Goal: Communication & Community: Answer question/provide support

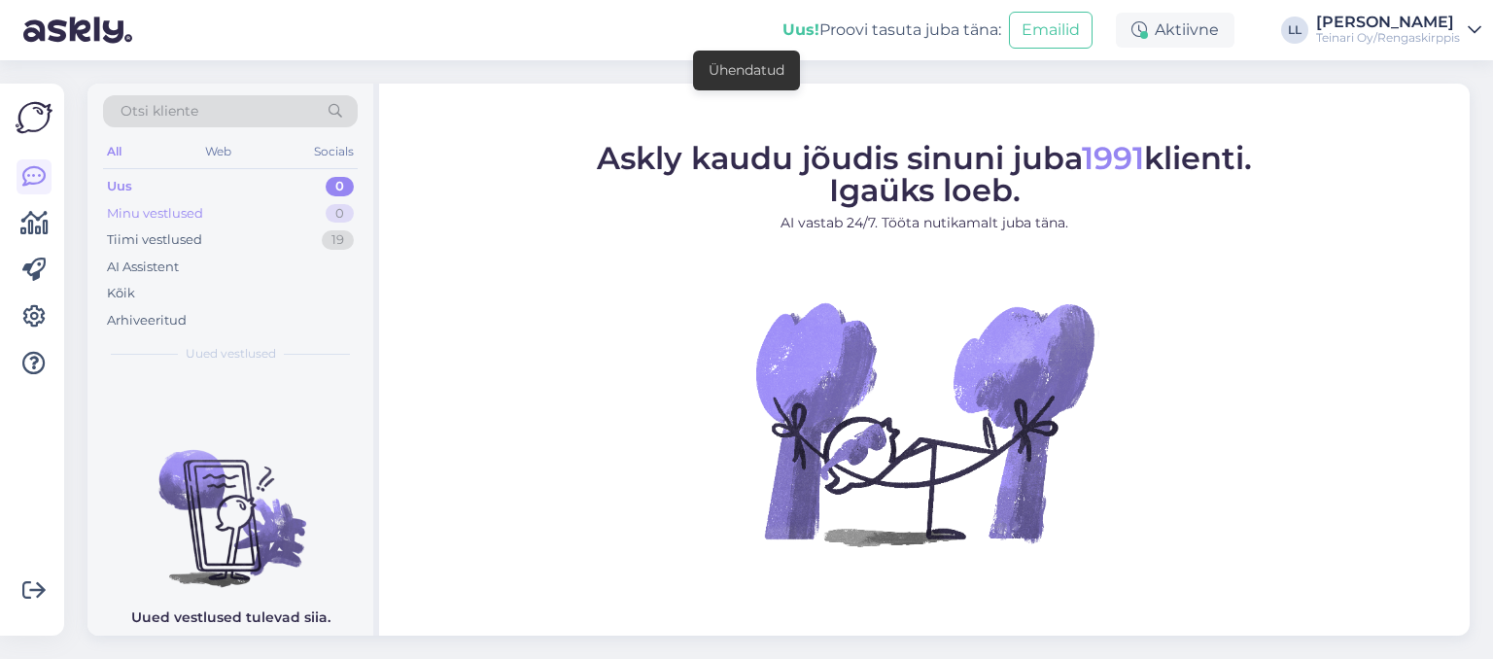
click at [138, 211] on div "Minu vestlused" at bounding box center [155, 213] width 96 height 19
click at [146, 181] on div "Uus 0" at bounding box center [230, 186] width 255 height 27
click at [144, 237] on div "Tiimi vestlused" at bounding box center [154, 239] width 95 height 19
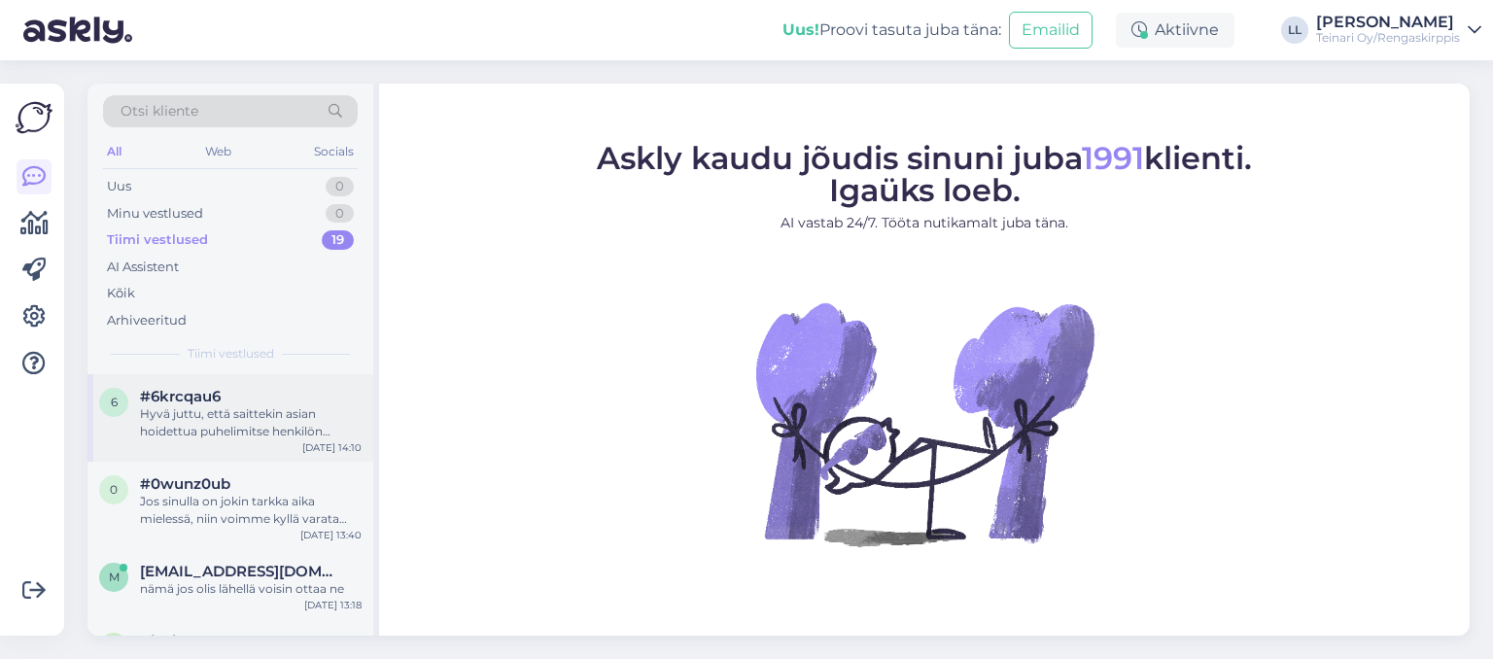
click at [183, 397] on span "#6krcqau6" at bounding box center [180, 396] width 81 height 17
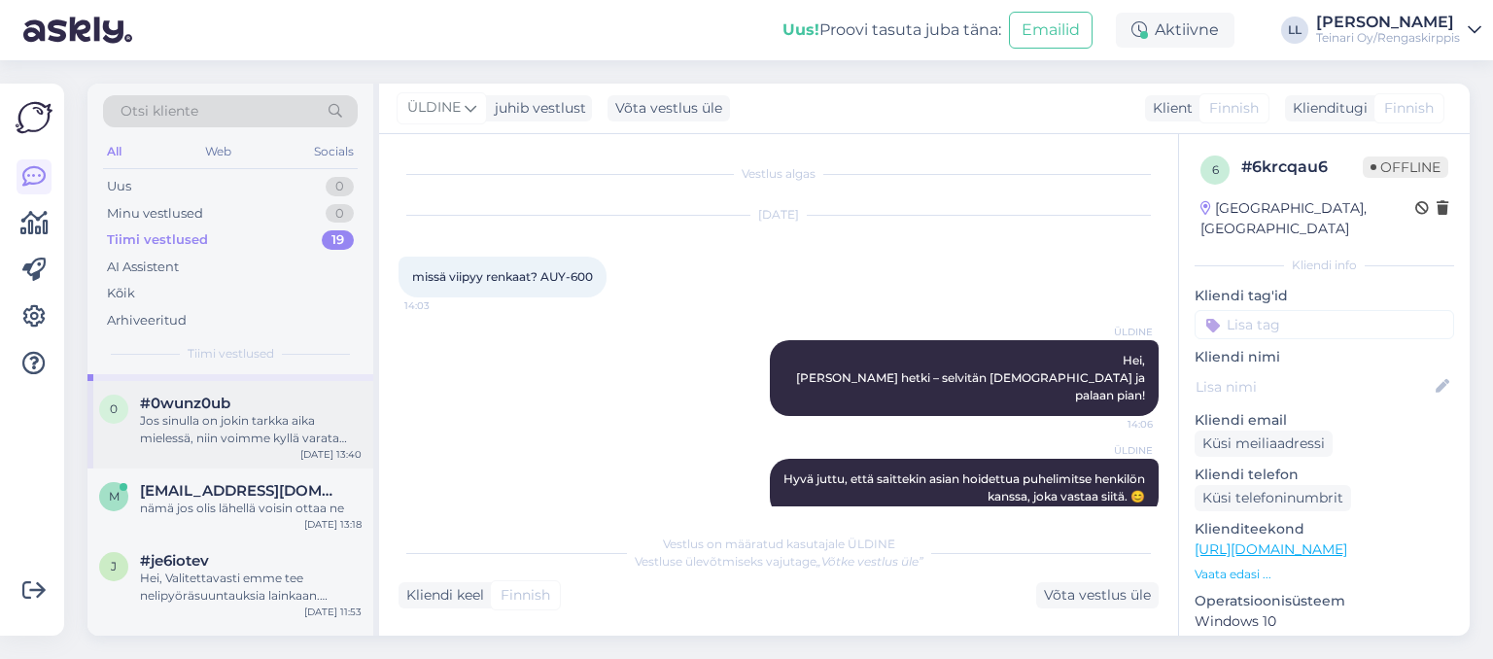
scroll to position [112, 0]
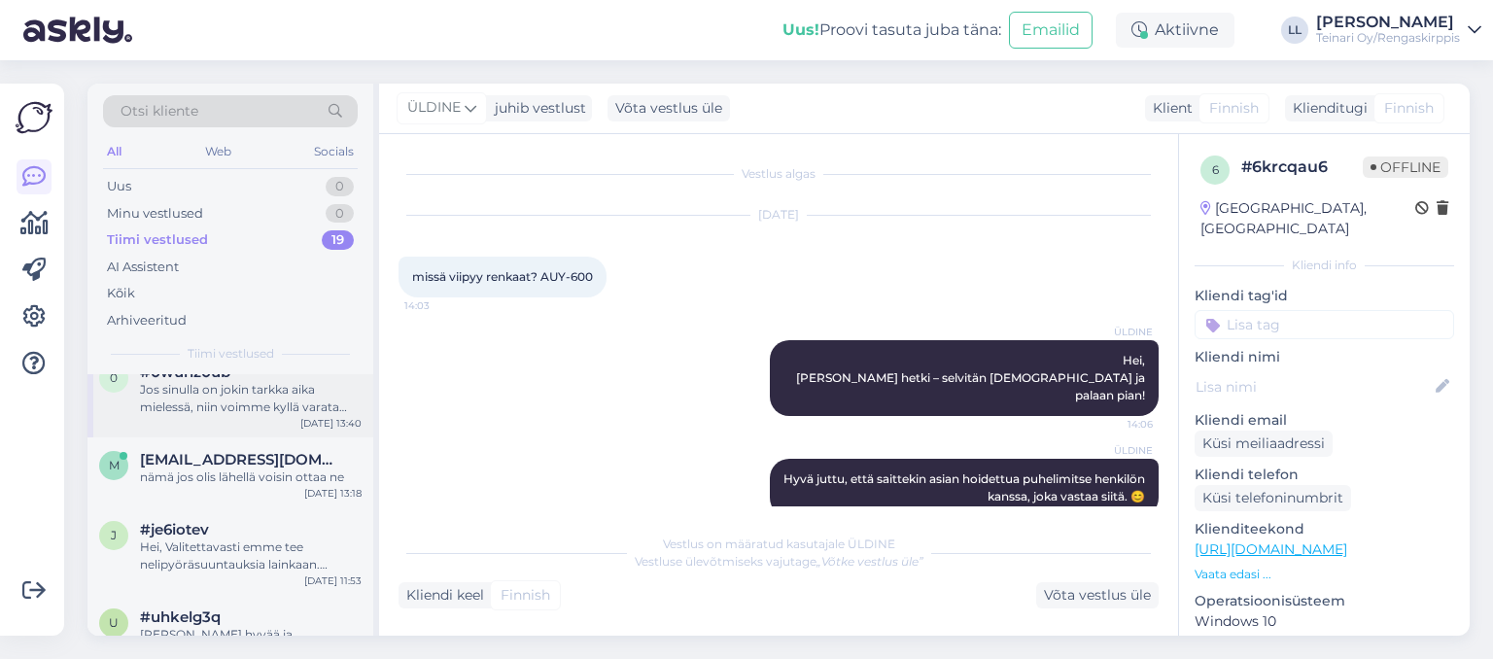
click at [229, 410] on div "Jos sinulla on jokin tarkka aika mielessä, niin voimme kyllä varata sinulle aja…" at bounding box center [251, 398] width 222 height 35
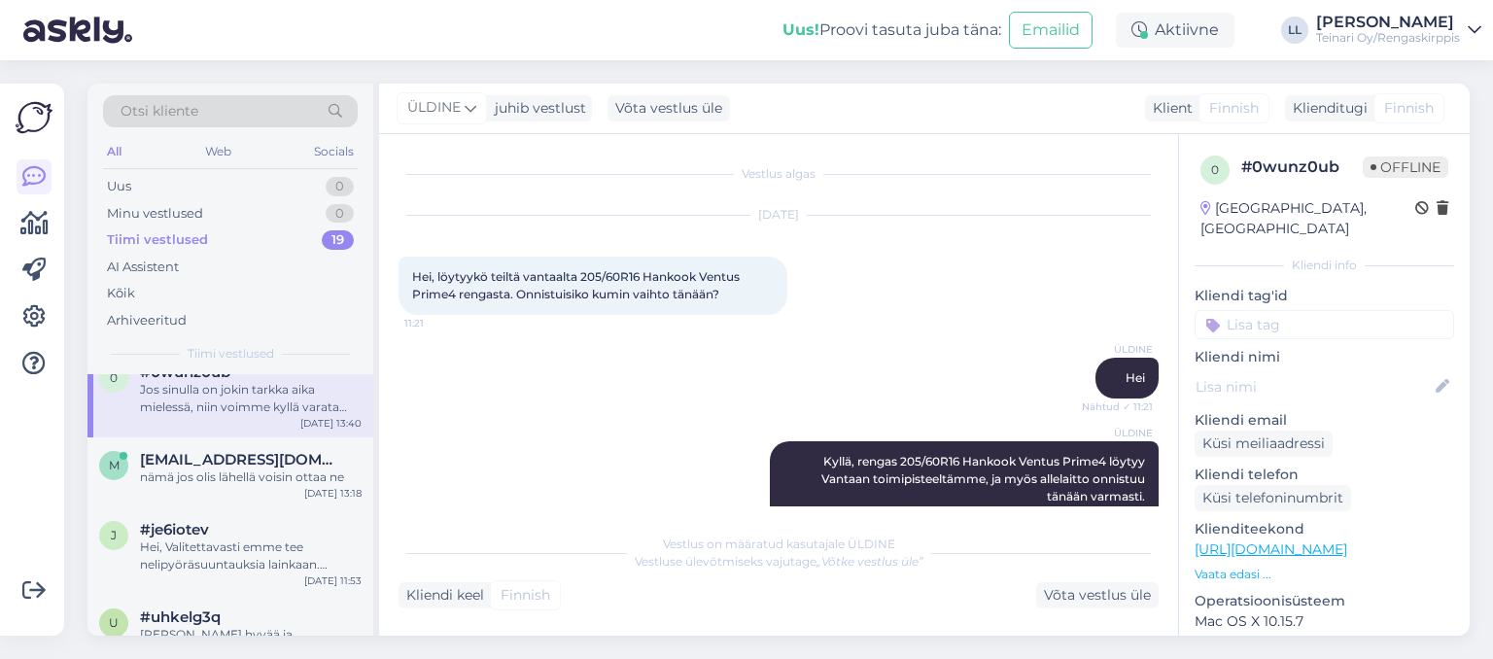
scroll to position [625, 0]
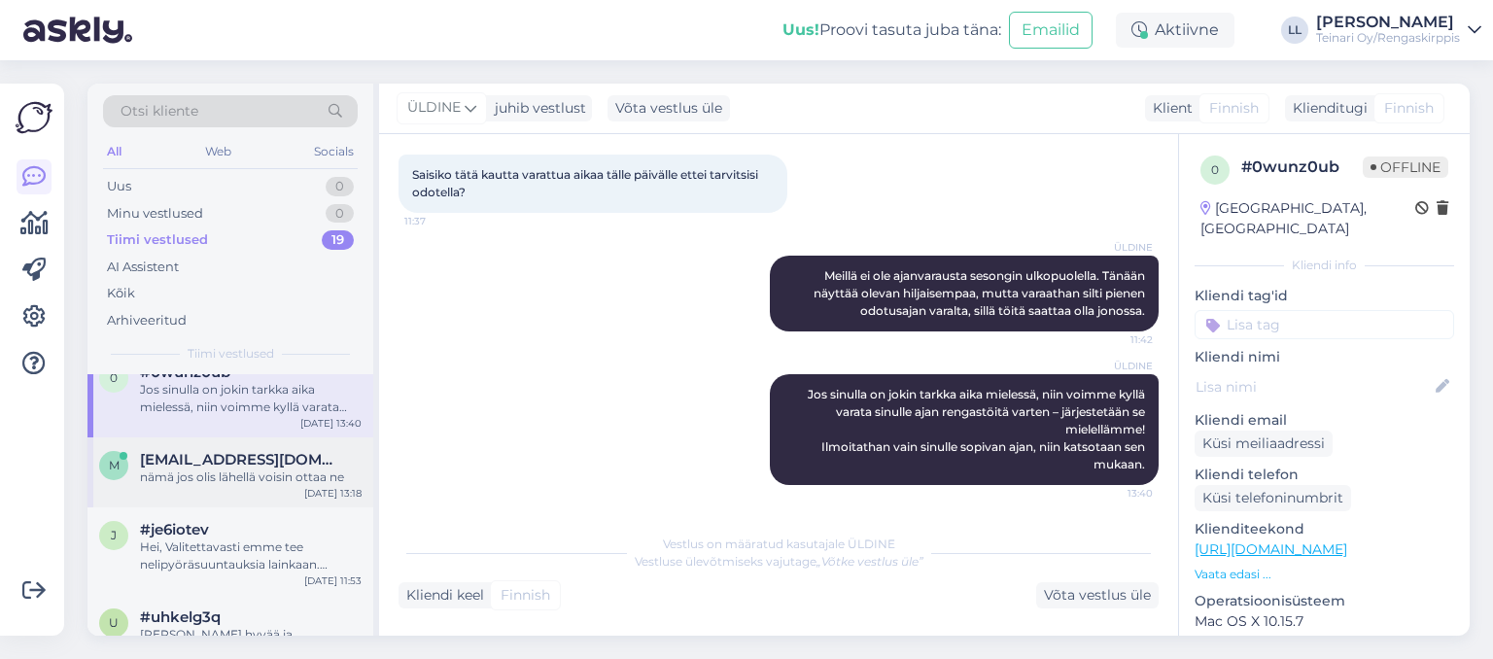
click at [212, 480] on div "nämä jos olis lähellä voisin ottaa ne" at bounding box center [251, 476] width 222 height 17
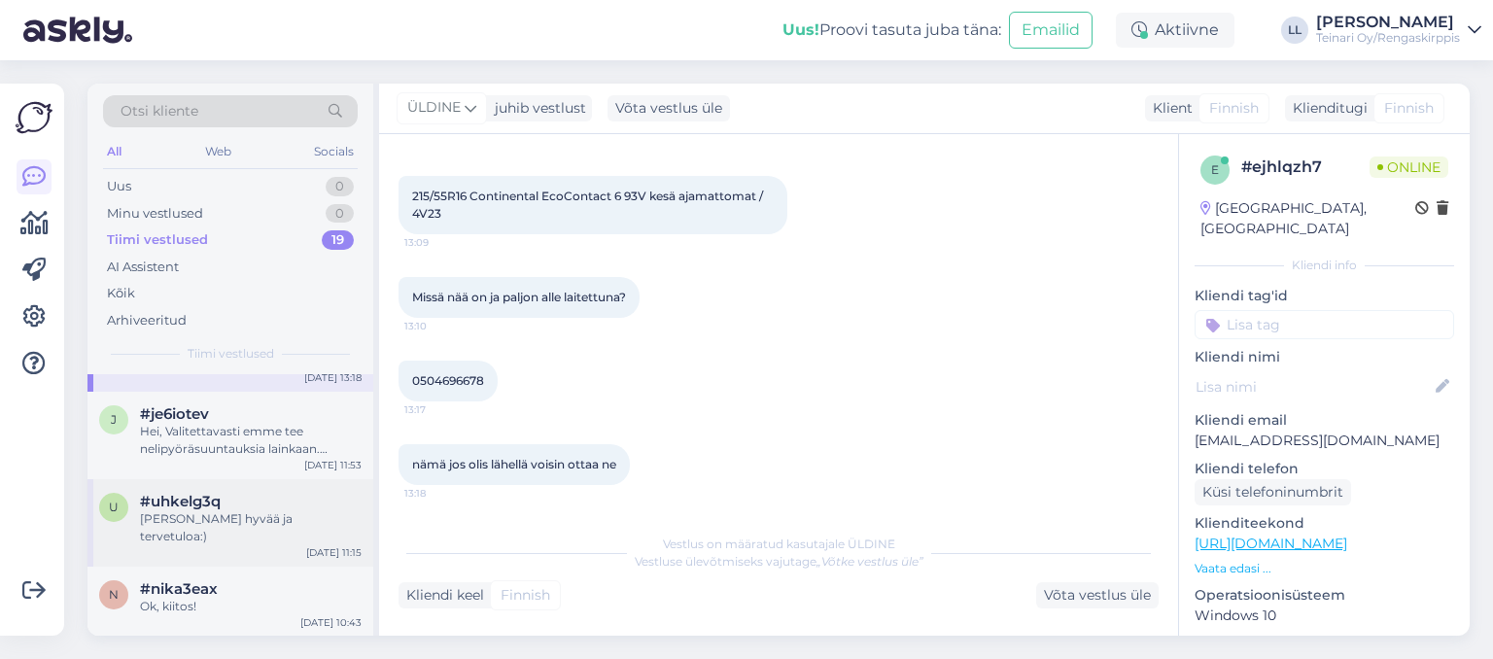
scroll to position [223, 0]
click at [265, 439] on div "Hei, Valitettavasti emme tee nelipyöräsuuntauksia lainkaan. Yt.Rengaskirppis" at bounding box center [251, 444] width 222 height 35
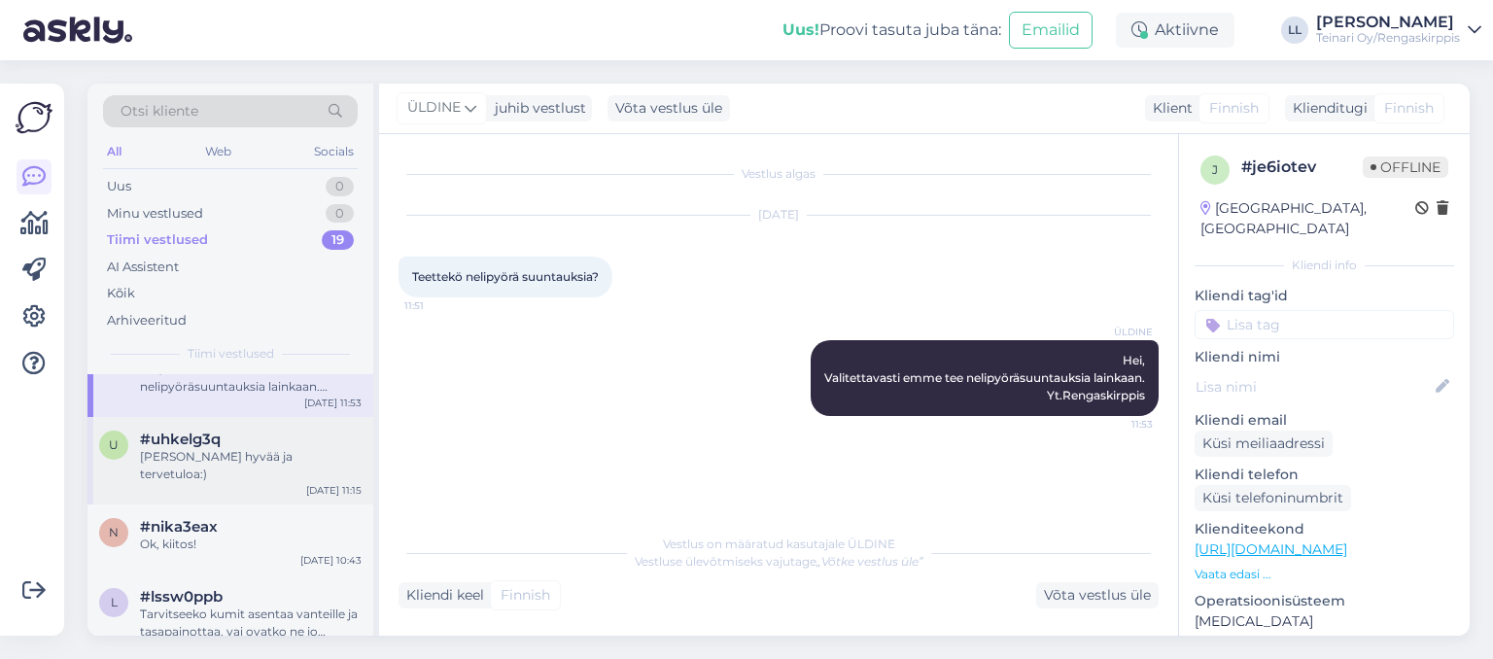
scroll to position [335, 0]
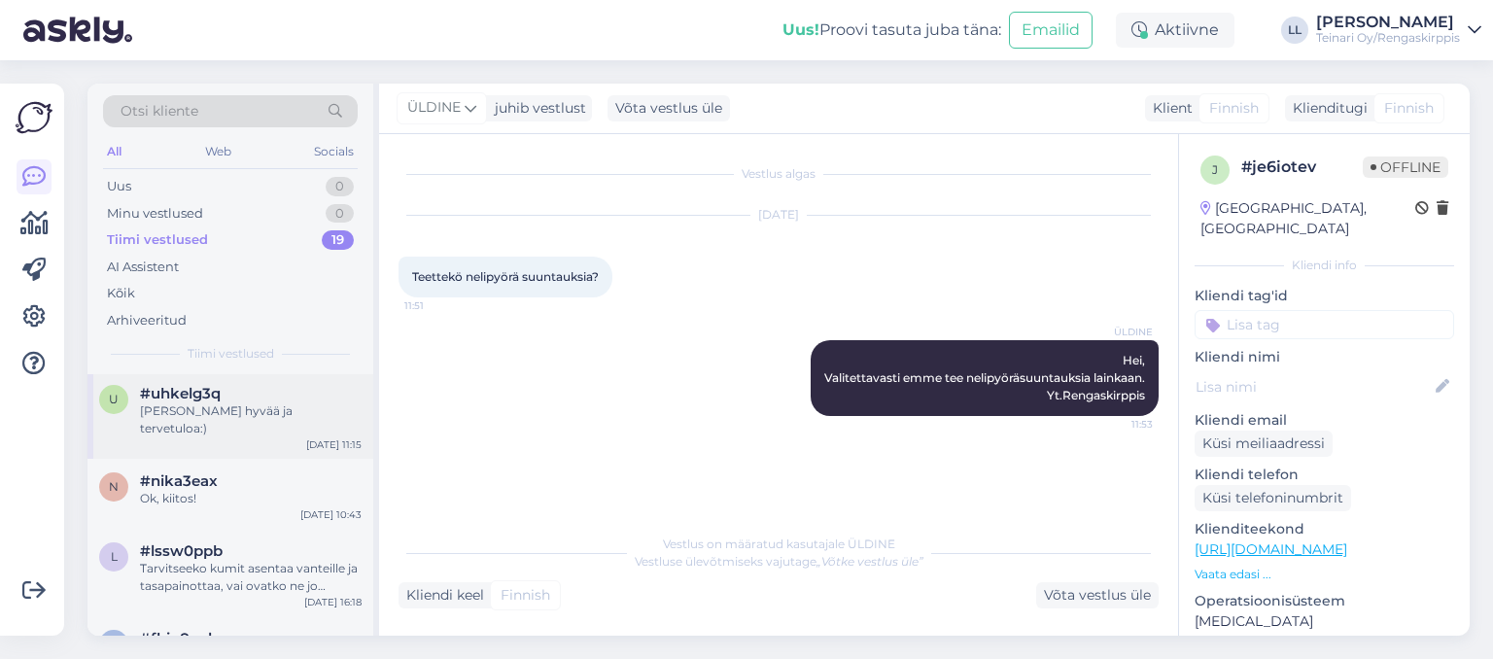
click at [223, 424] on div "u #uhkelg3q Ole hyvää ja tervetuloa:) [DATE] 11:15" at bounding box center [230, 414] width 286 height 87
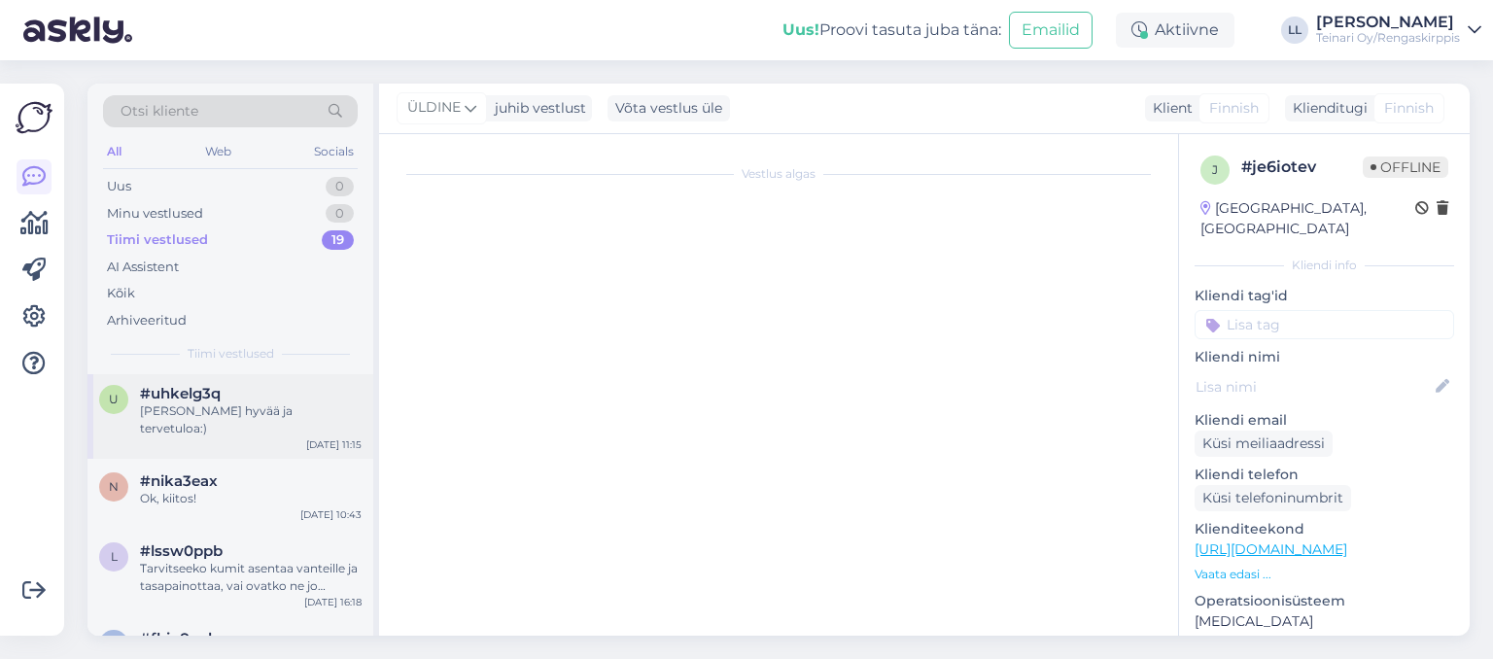
scroll to position [524, 0]
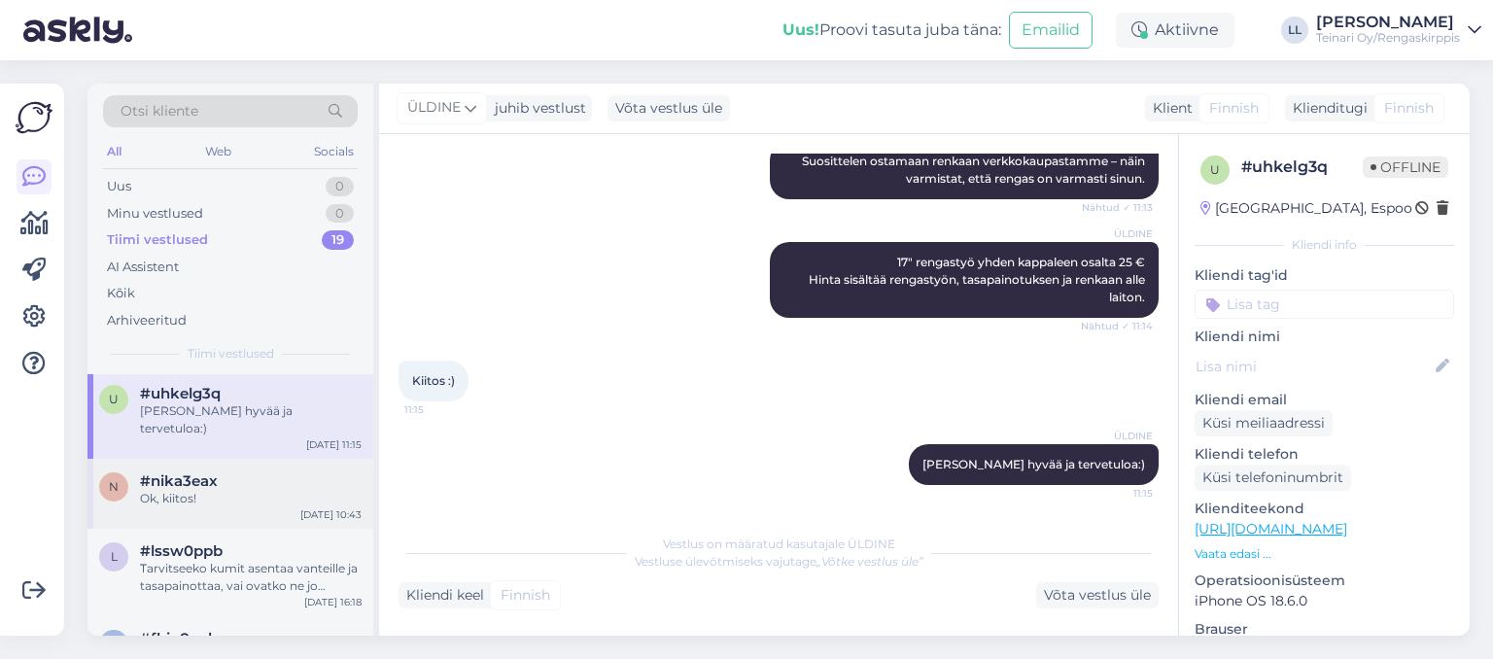
click at [215, 472] on span "#nika3eax" at bounding box center [179, 480] width 78 height 17
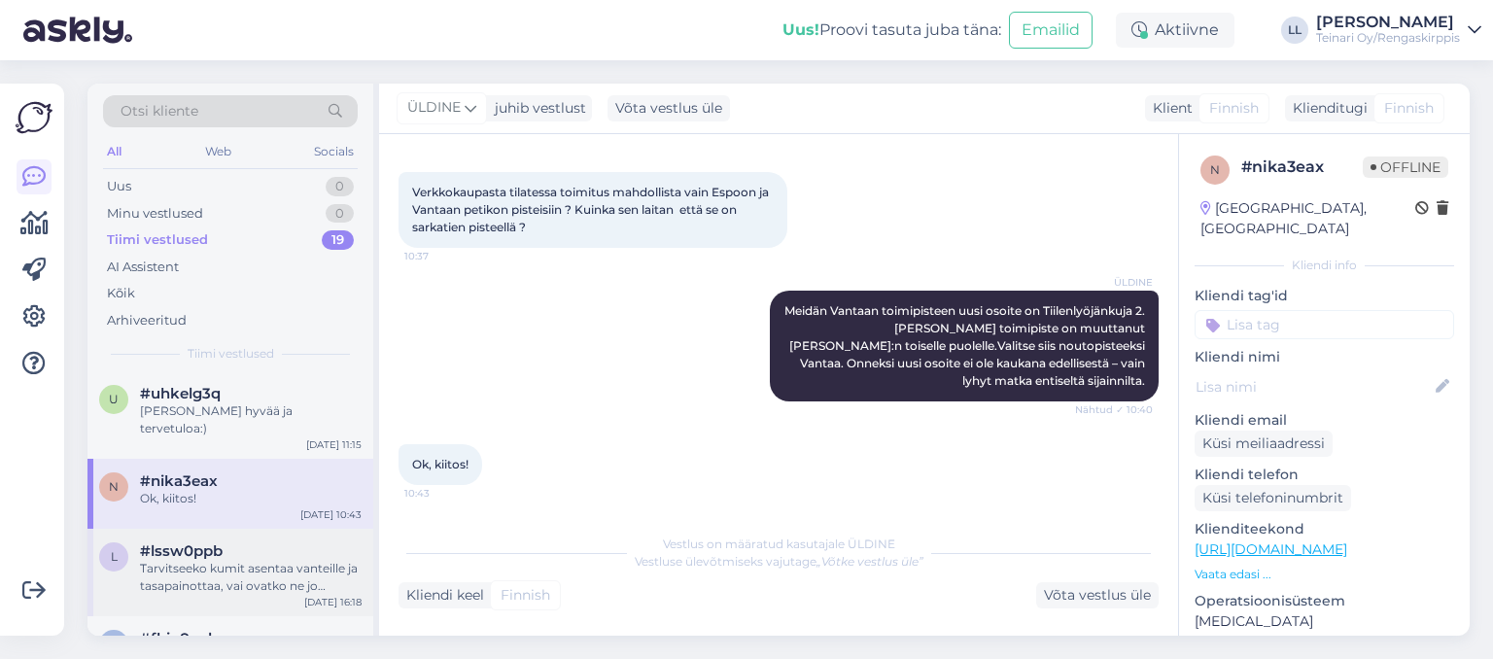
click at [193, 560] on div "Tarvitseeko kumit asentaa vanteille ja tasapainottaa, vai ovatko ne jo valmiina…" at bounding box center [251, 577] width 222 height 35
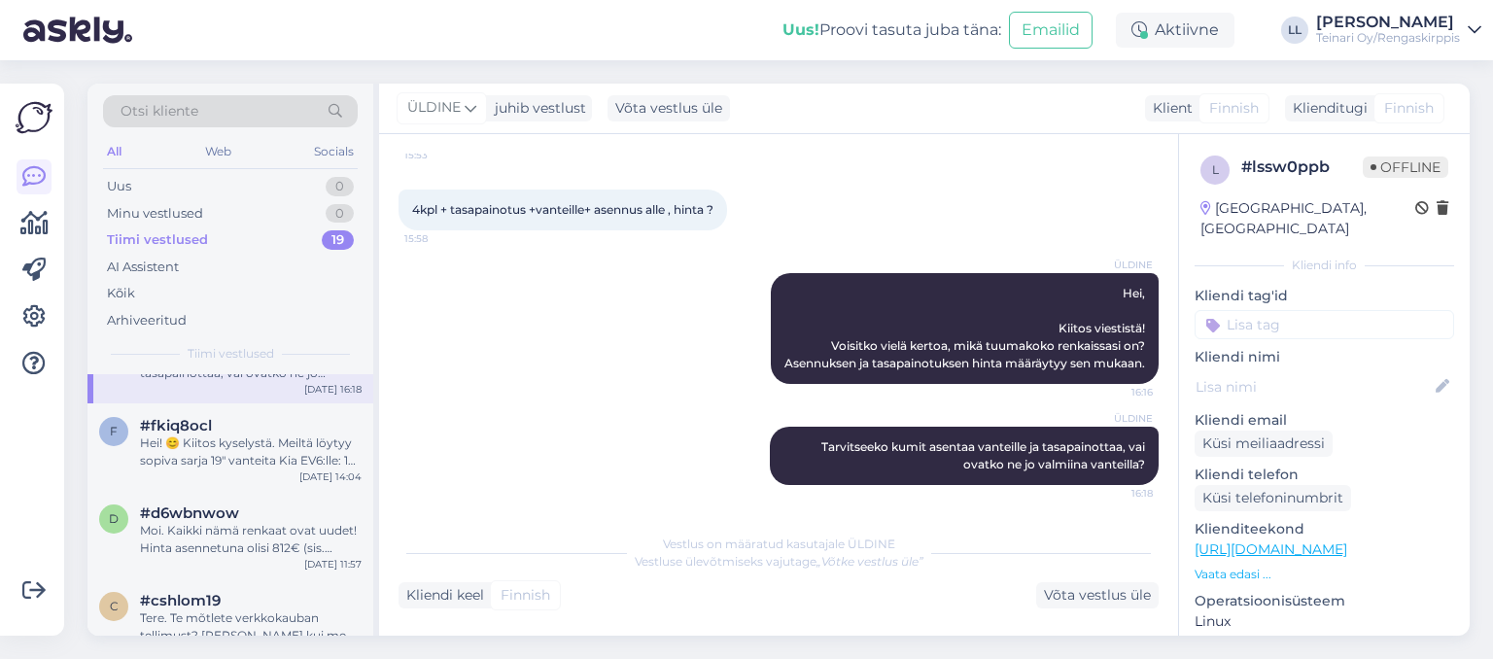
scroll to position [560, 0]
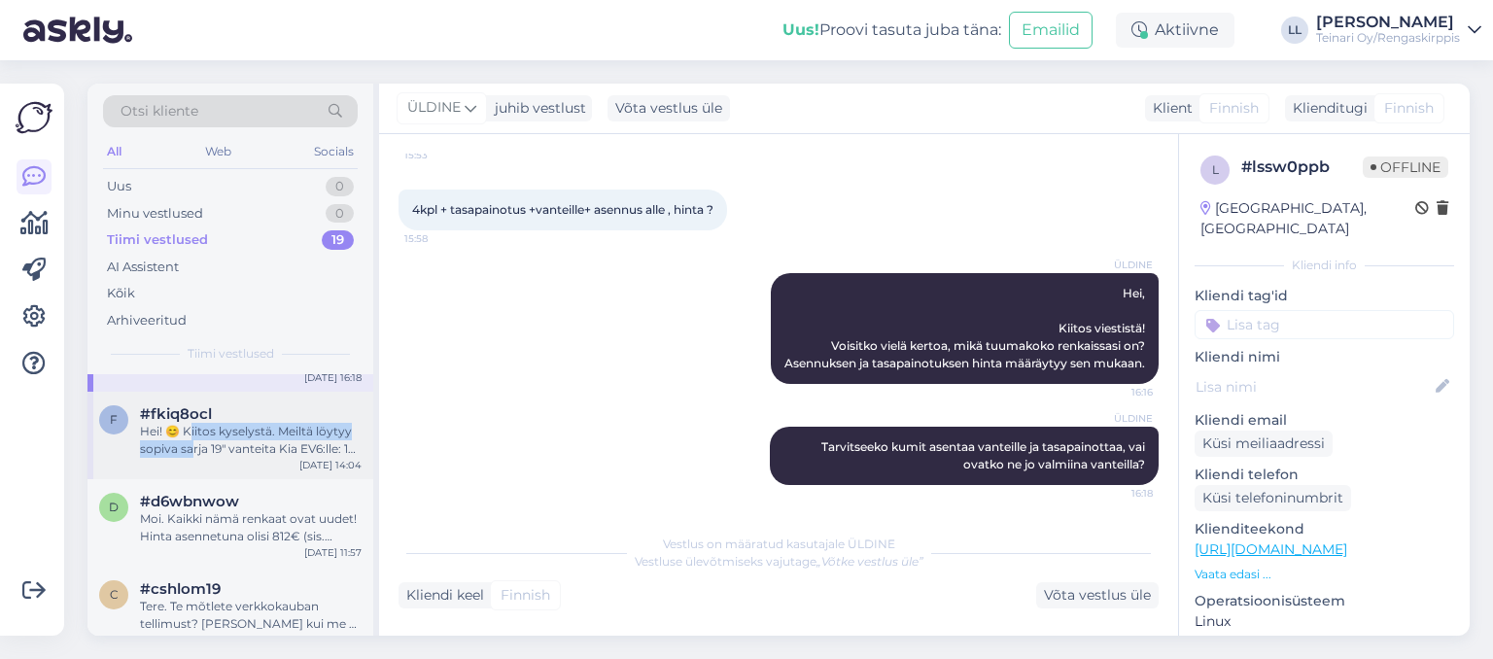
click at [194, 423] on div "Hei! 😊 Kiitos kyselystä. Meiltä löytyy sopiva sarja 19" vanteita Kia EV6:lle: 1…" at bounding box center [251, 440] width 222 height 35
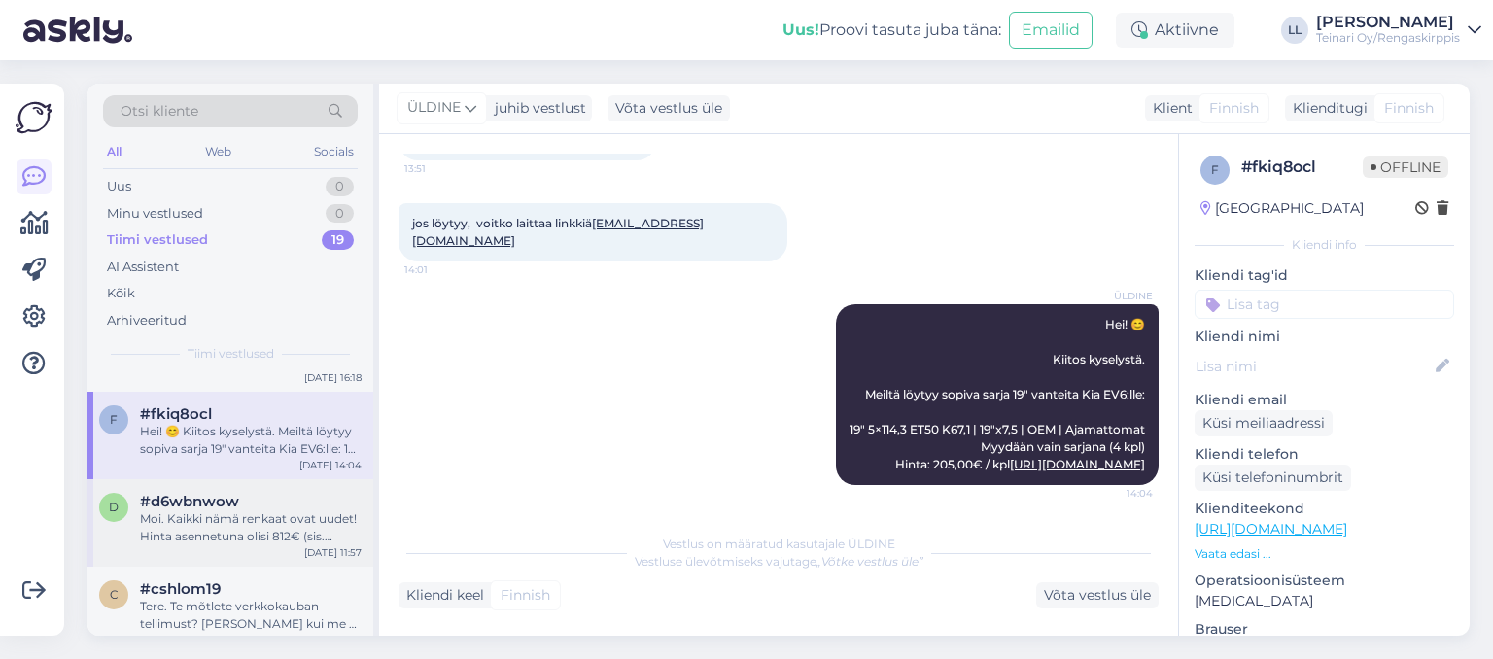
click at [206, 493] on span "#d6wbnwow" at bounding box center [189, 501] width 99 height 17
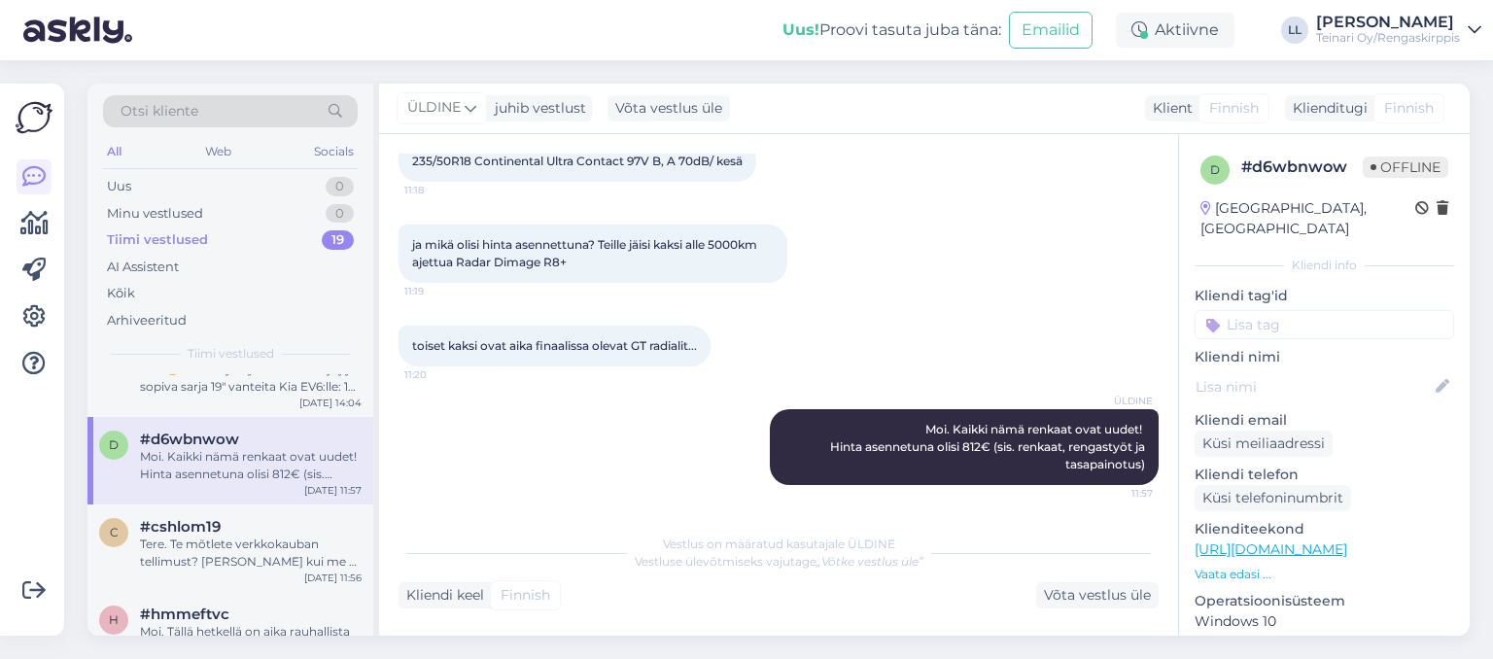
scroll to position [671, 0]
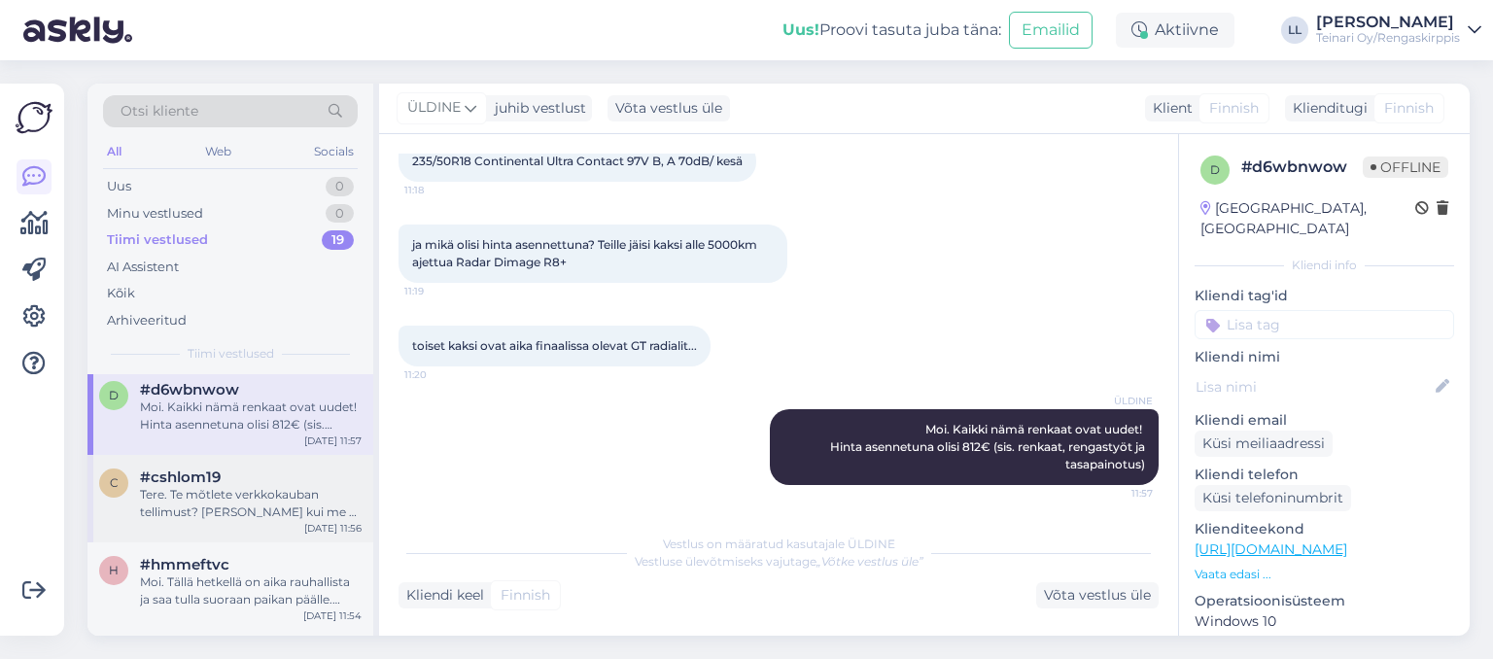
click at [212, 486] on div "Tere. Te mõtlete verkkokauban tellimust? [PERSON_NAME] kui me ei pea toodet/too…" at bounding box center [251, 503] width 222 height 35
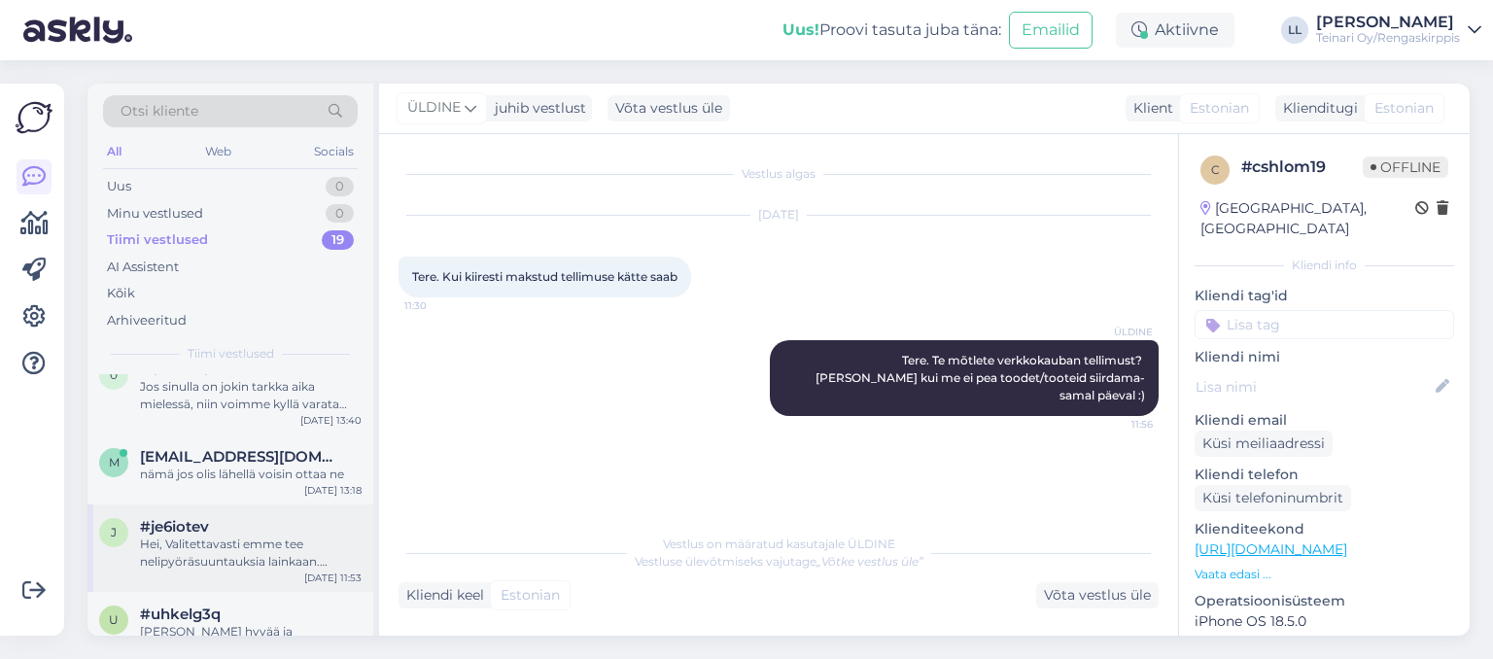
scroll to position [0, 0]
